Goal: Information Seeking & Learning: Learn about a topic

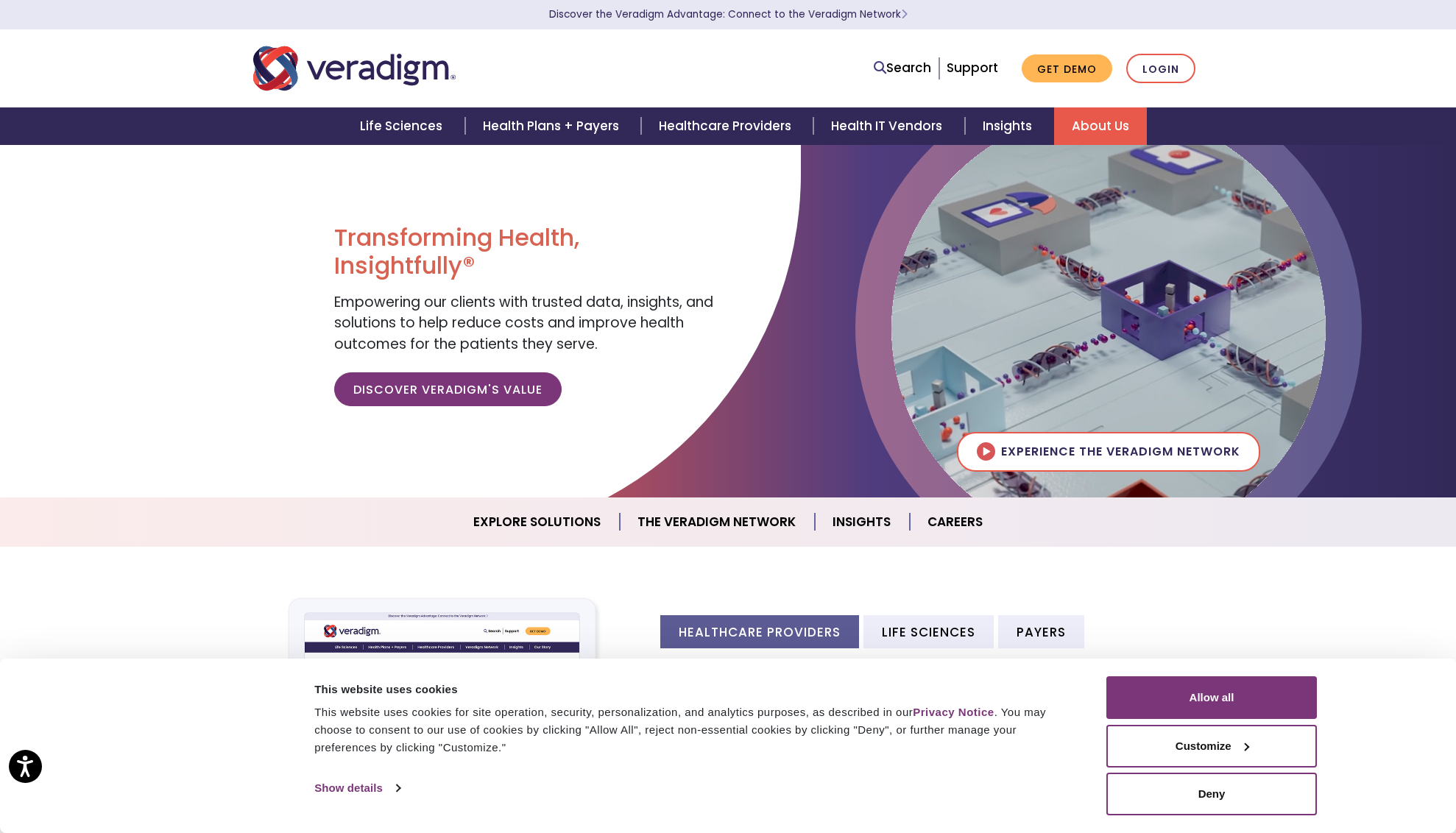
click at [1115, 129] on link "About Us" at bounding box center [1100, 126] width 93 height 38
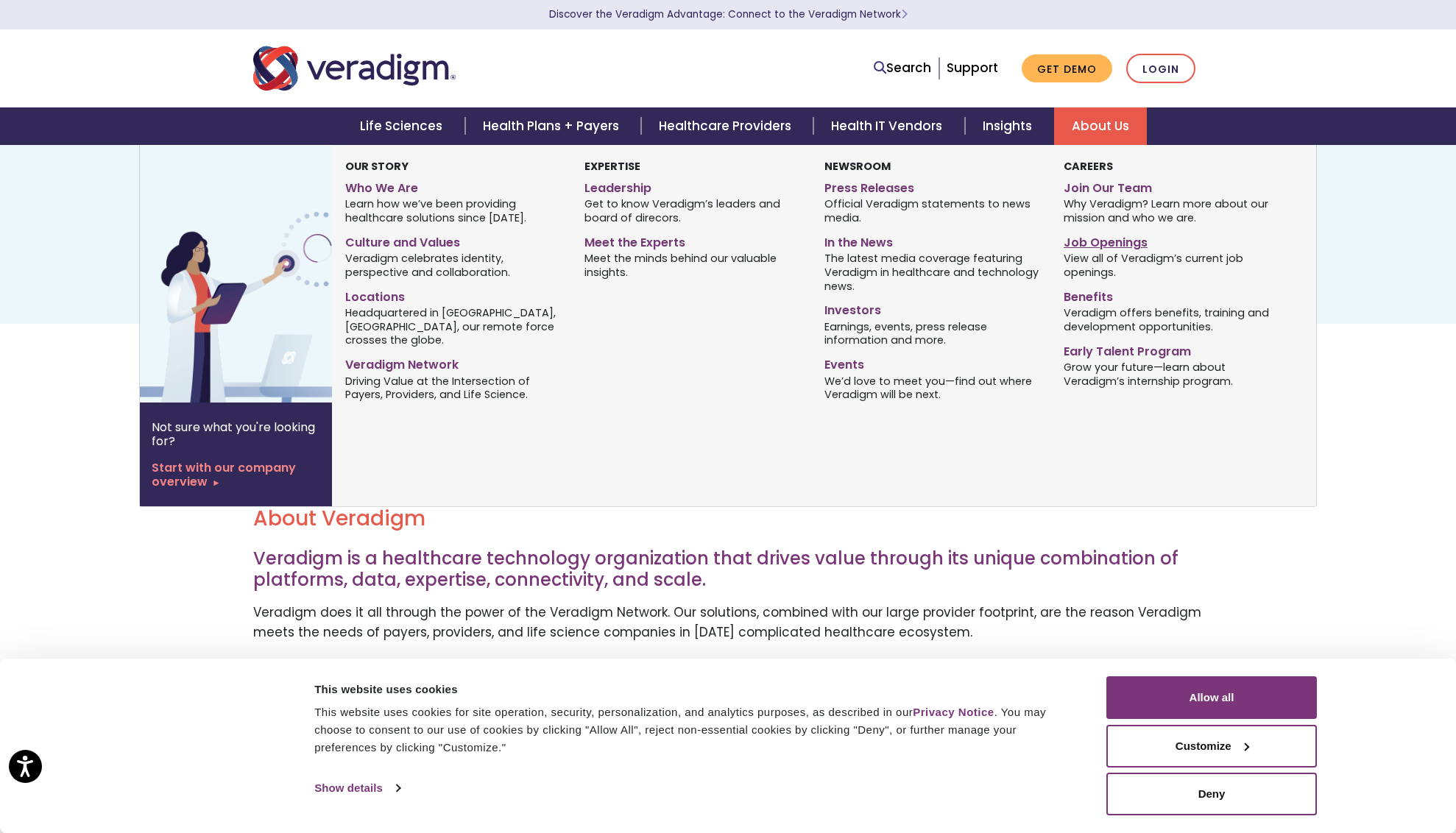
click at [1119, 240] on link "Job Openings" at bounding box center [1172, 240] width 217 height 22
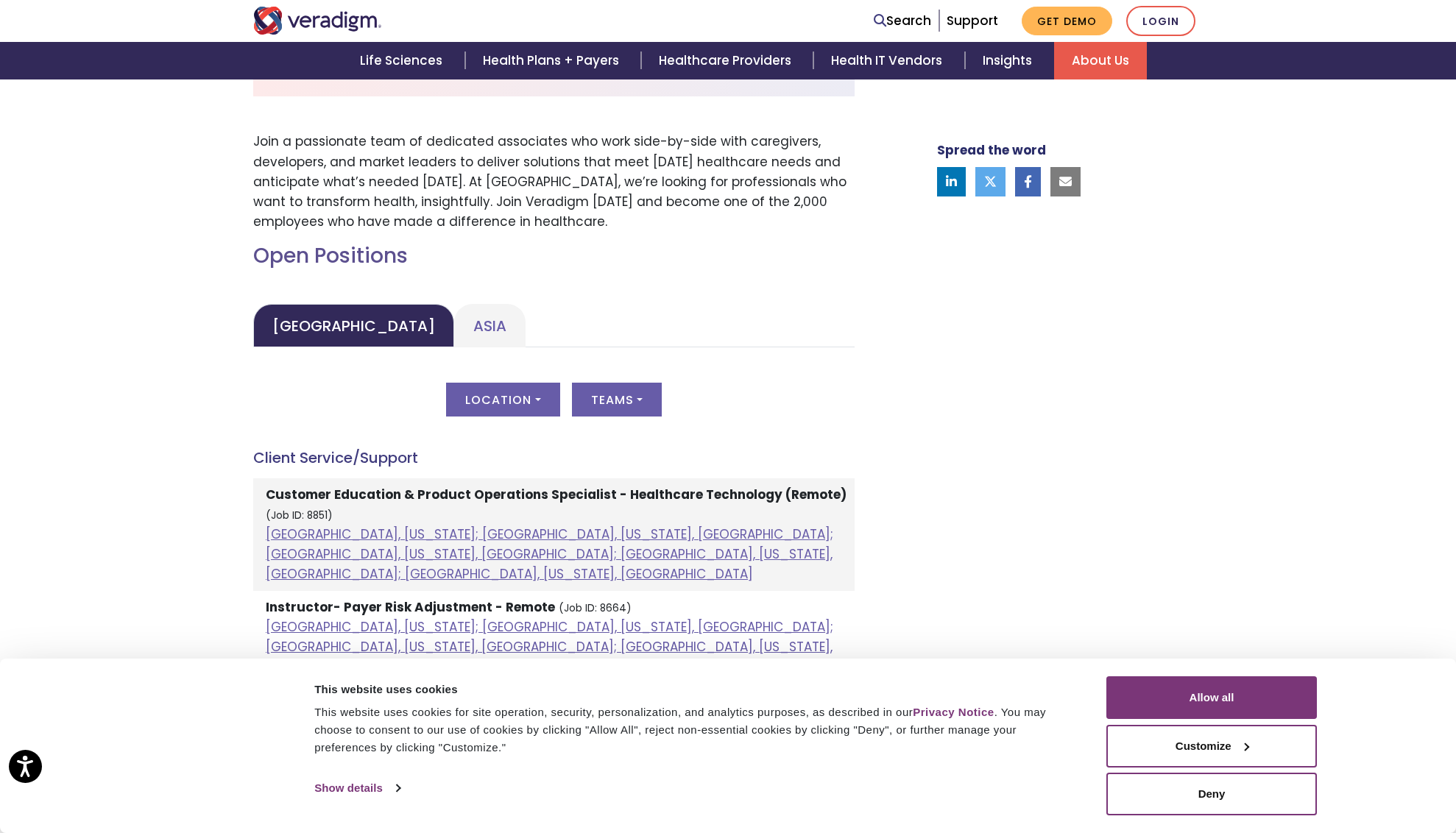
scroll to position [515, 0]
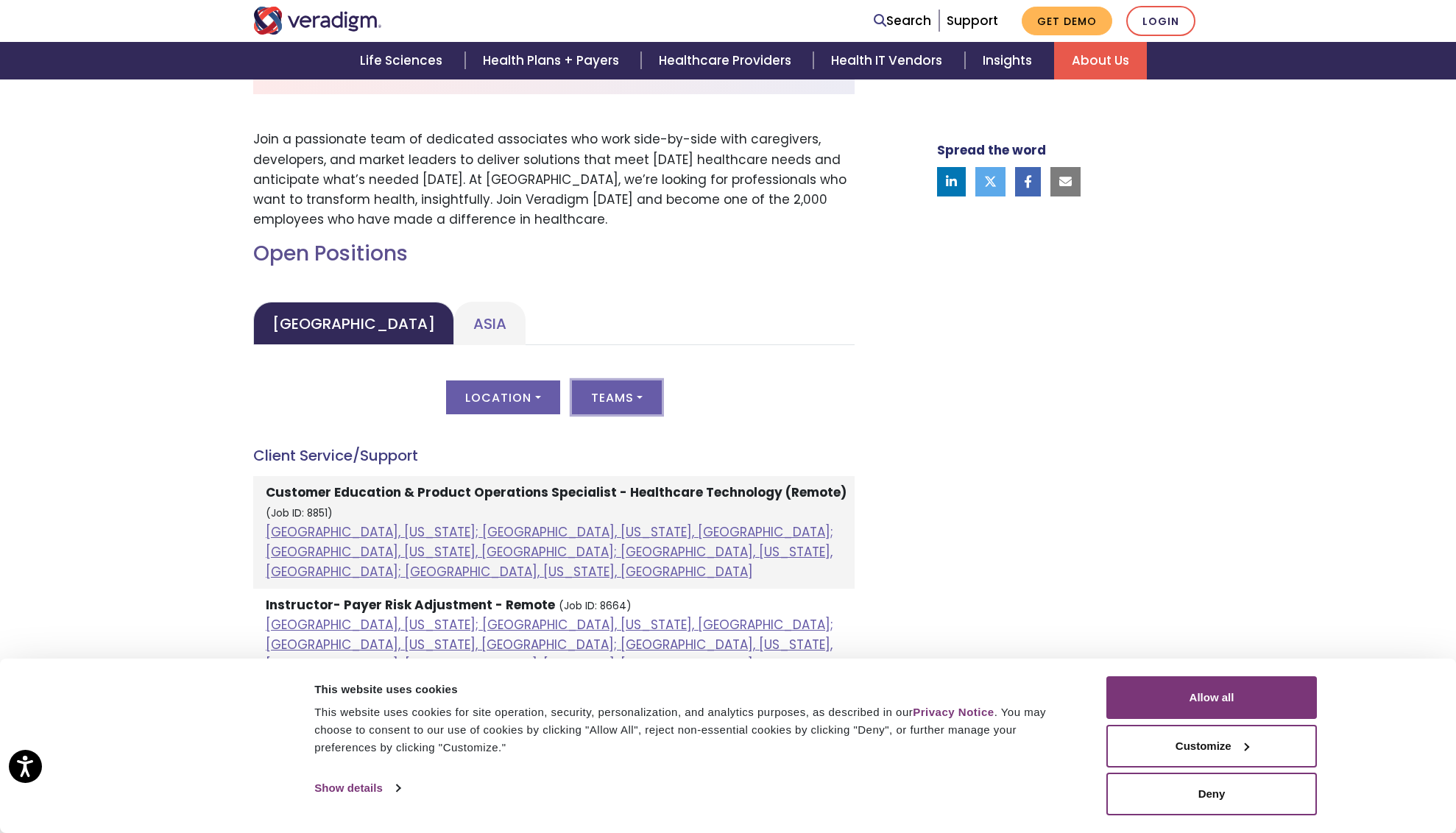
click at [624, 405] on button "Teams" at bounding box center [617, 397] width 90 height 34
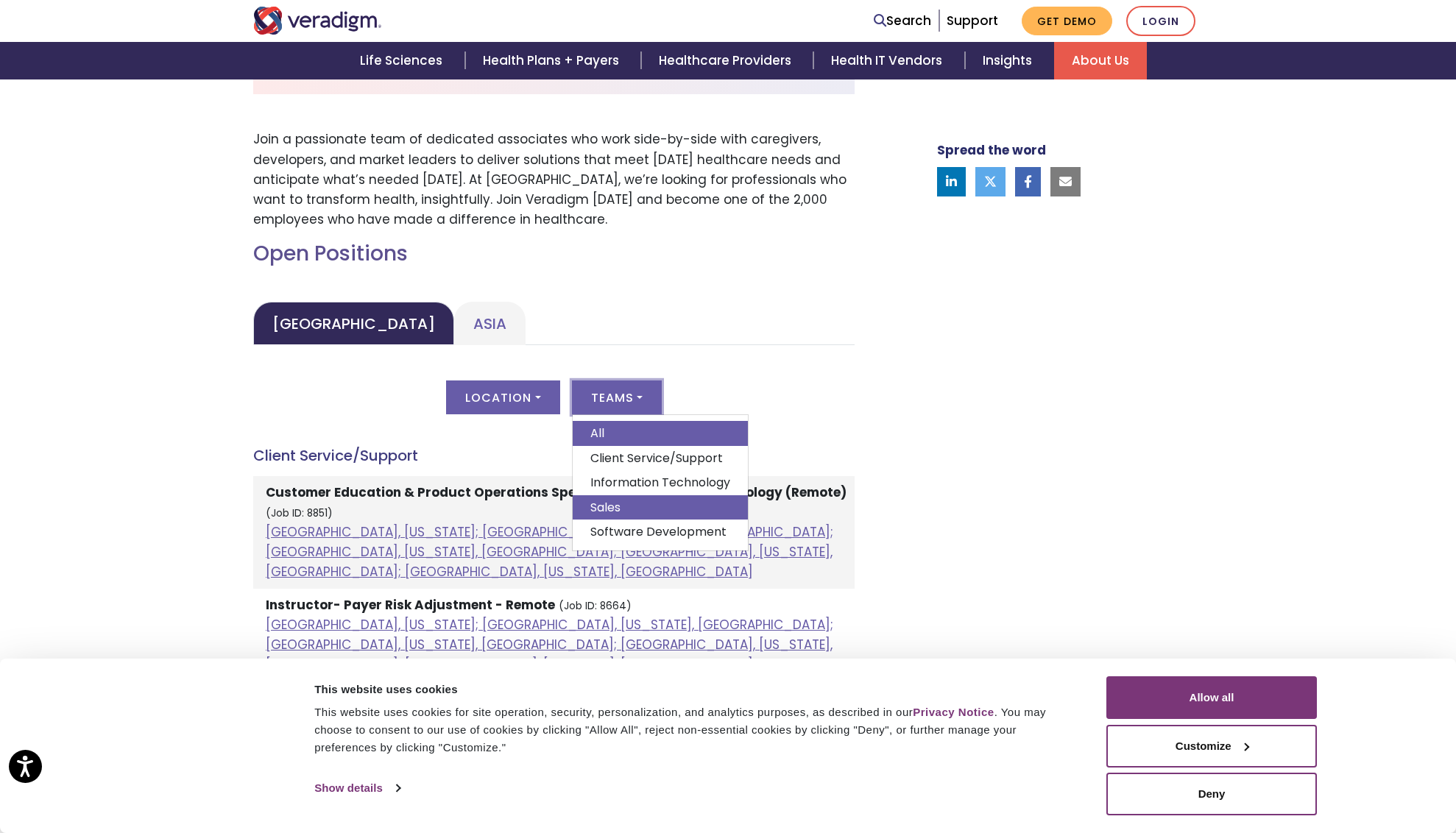
click at [616, 501] on link "Sales" at bounding box center [660, 508] width 175 height 25
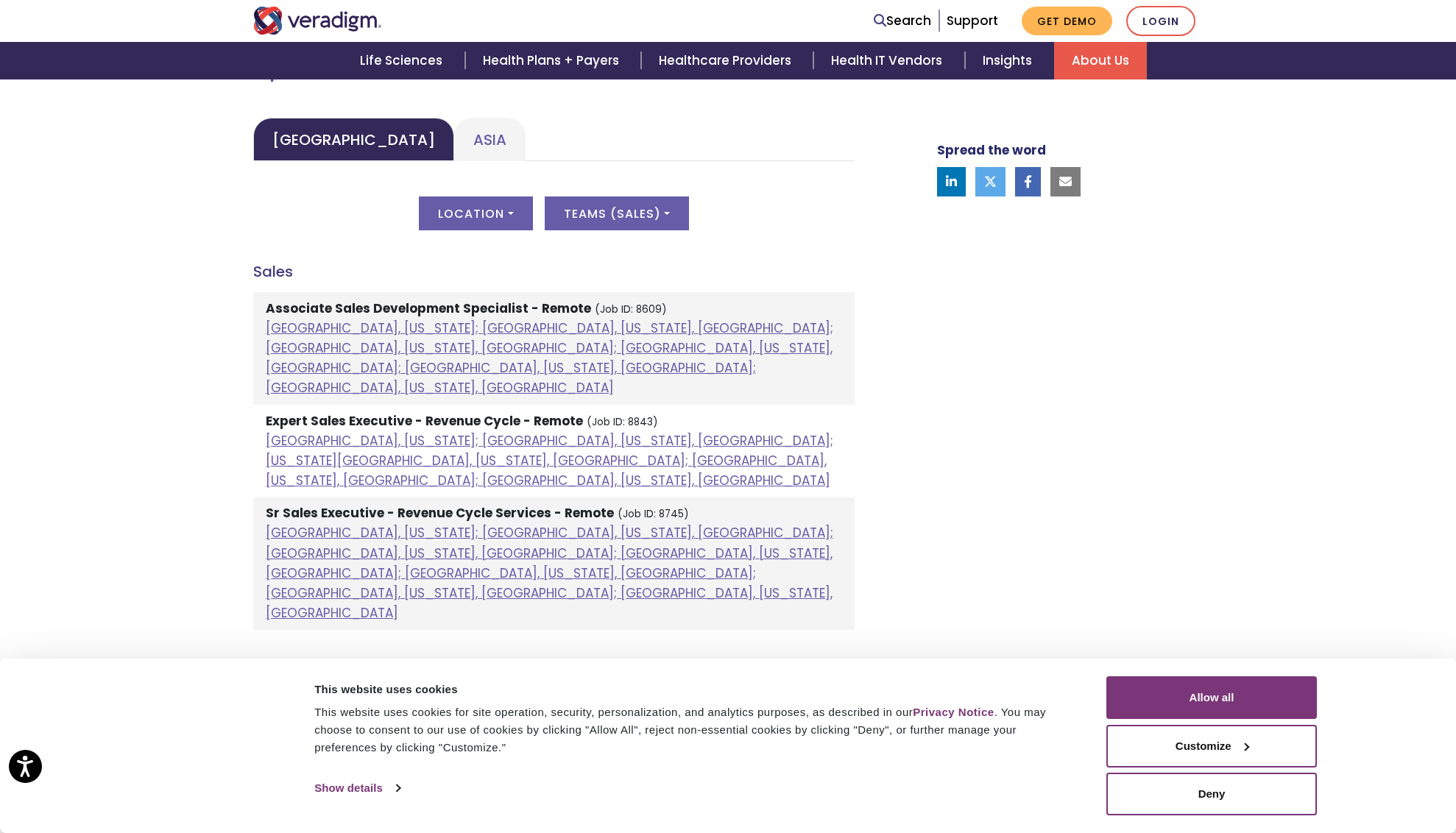
scroll to position [736, 0]
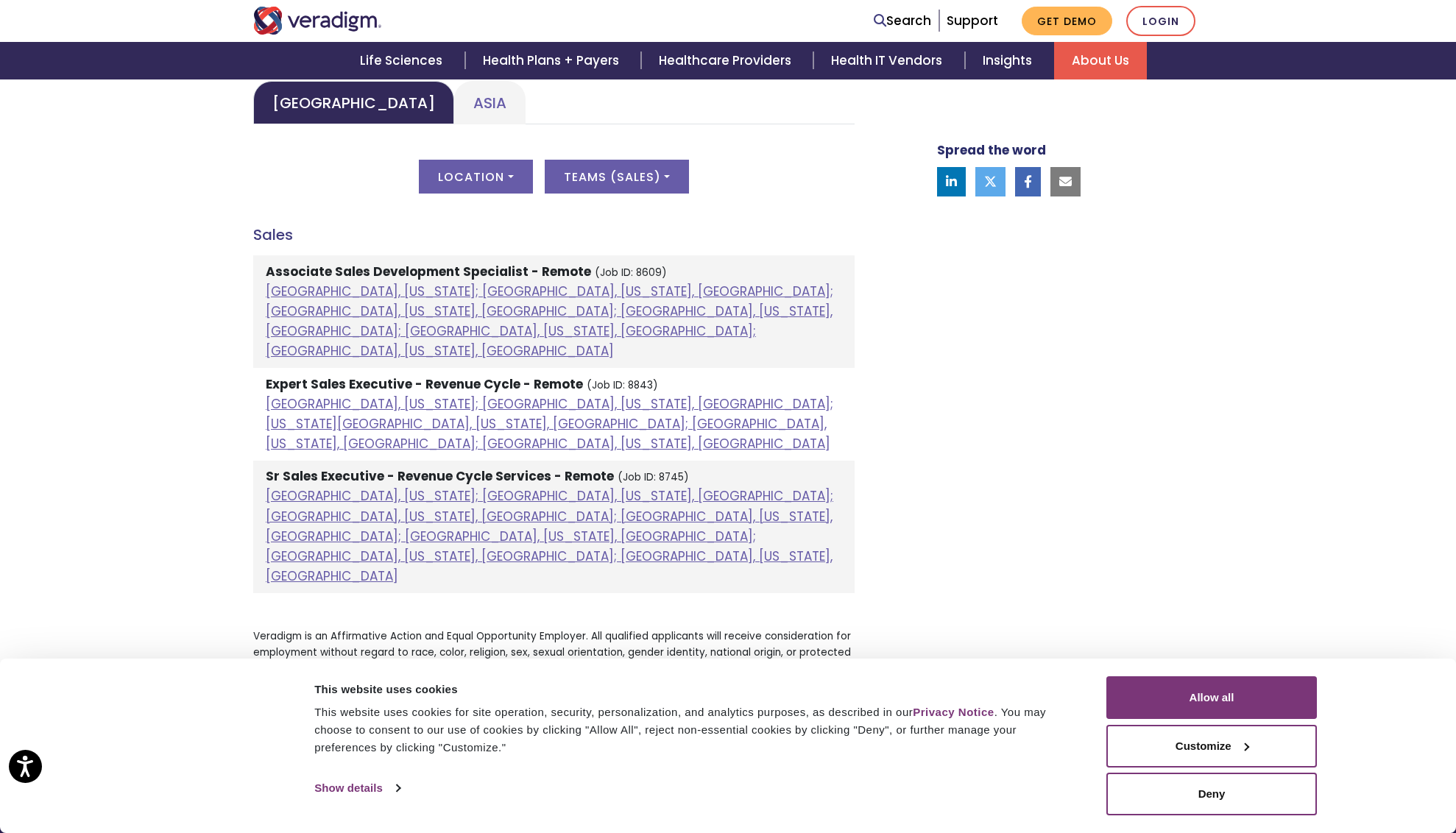
click at [328, 467] on strong "Sr Sales Executive - Revenue Cycle Services - Remote" at bounding box center [439, 476] width 348 height 18
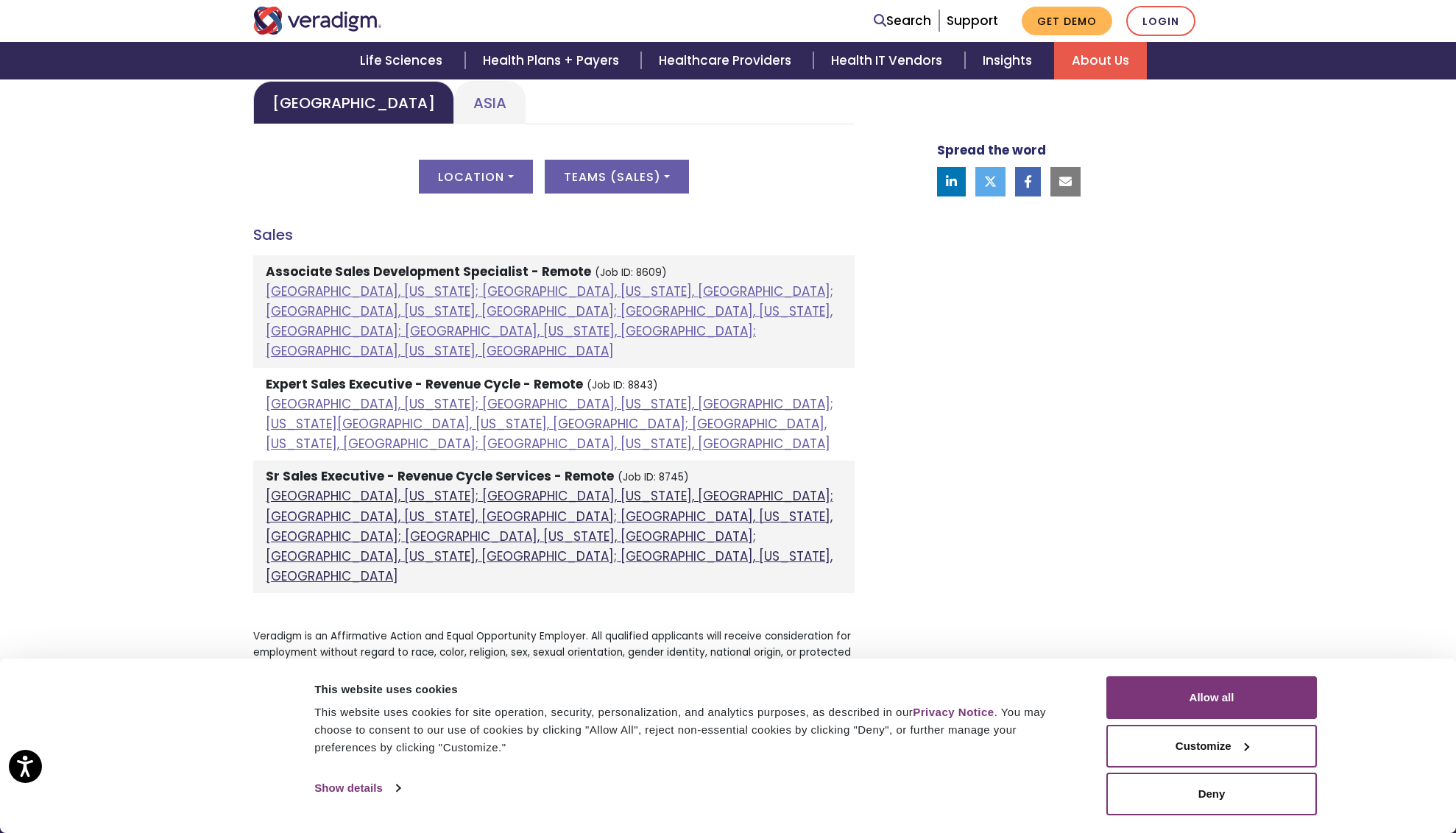
click at [329, 487] on link "Atlanta, Georgia; Chicago, Illinois, United States; Houston, Texas, United Stat…" at bounding box center [549, 536] width 568 height 98
